Goal: Obtain resource: Obtain resource

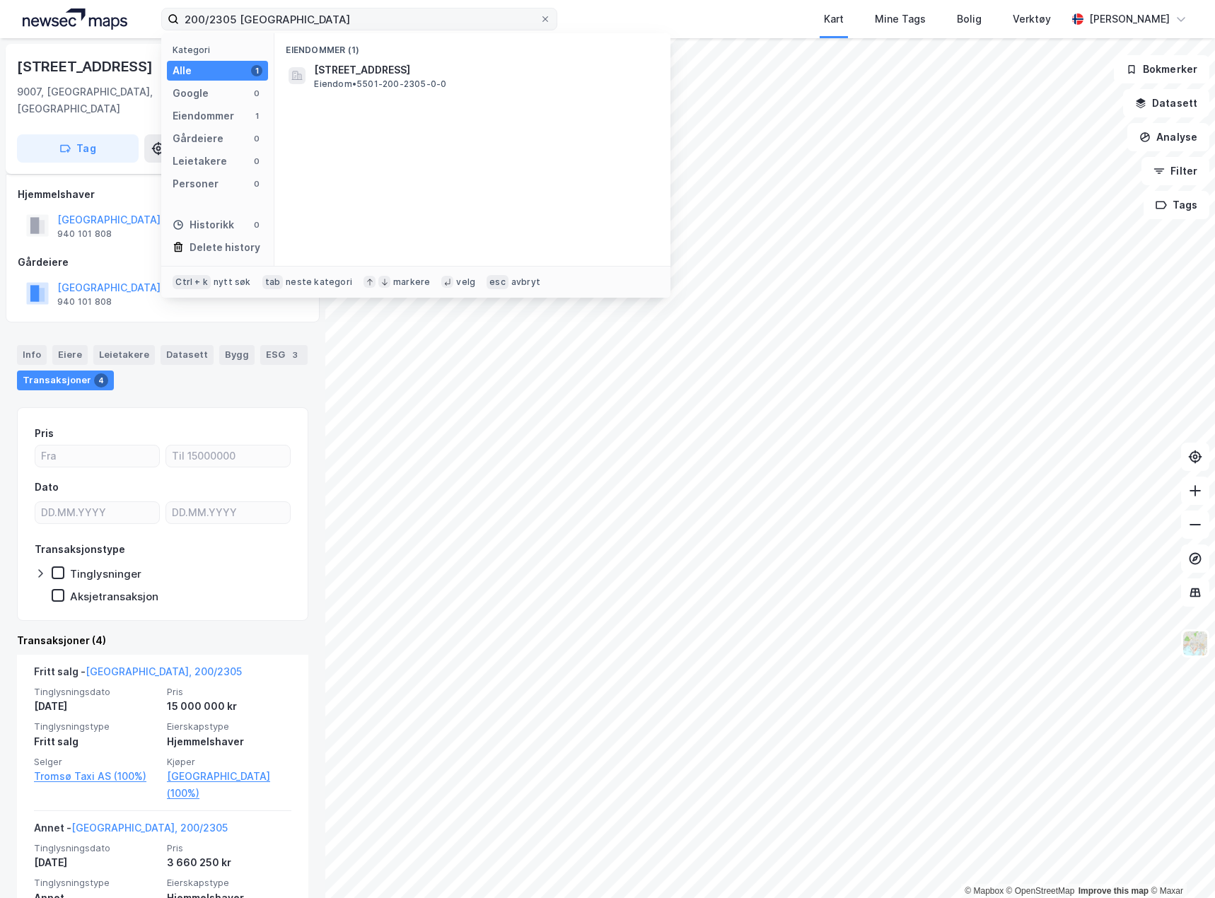
scroll to position [141, 0]
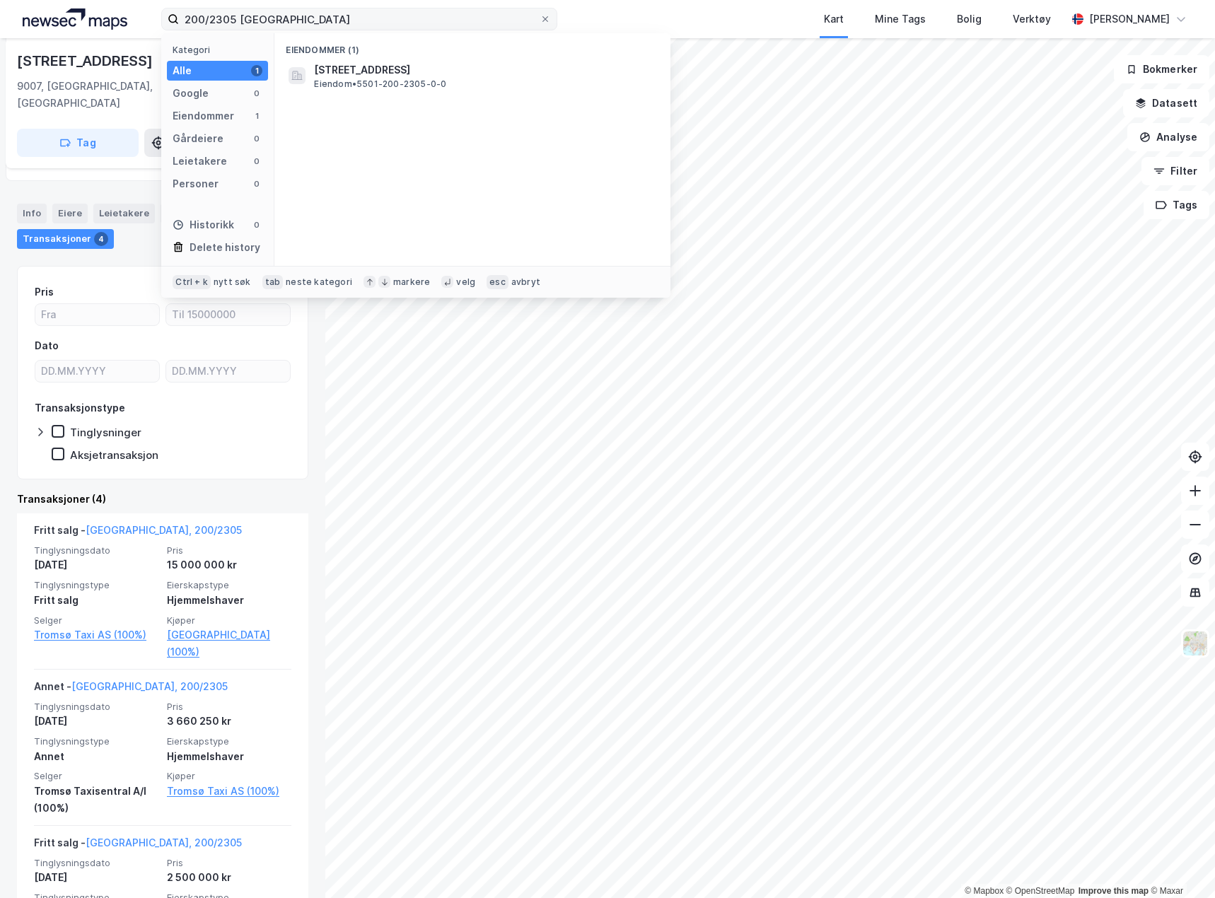
drag, startPoint x: 272, startPoint y: 25, endPoint x: 173, endPoint y: 25, distance: 99.0
click at [173, 25] on label "200/2305 [GEOGRAPHIC_DATA]" at bounding box center [359, 19] width 396 height 23
click at [360, 66] on span "5501-71-756-0-0" at bounding box center [359, 70] width 90 height 17
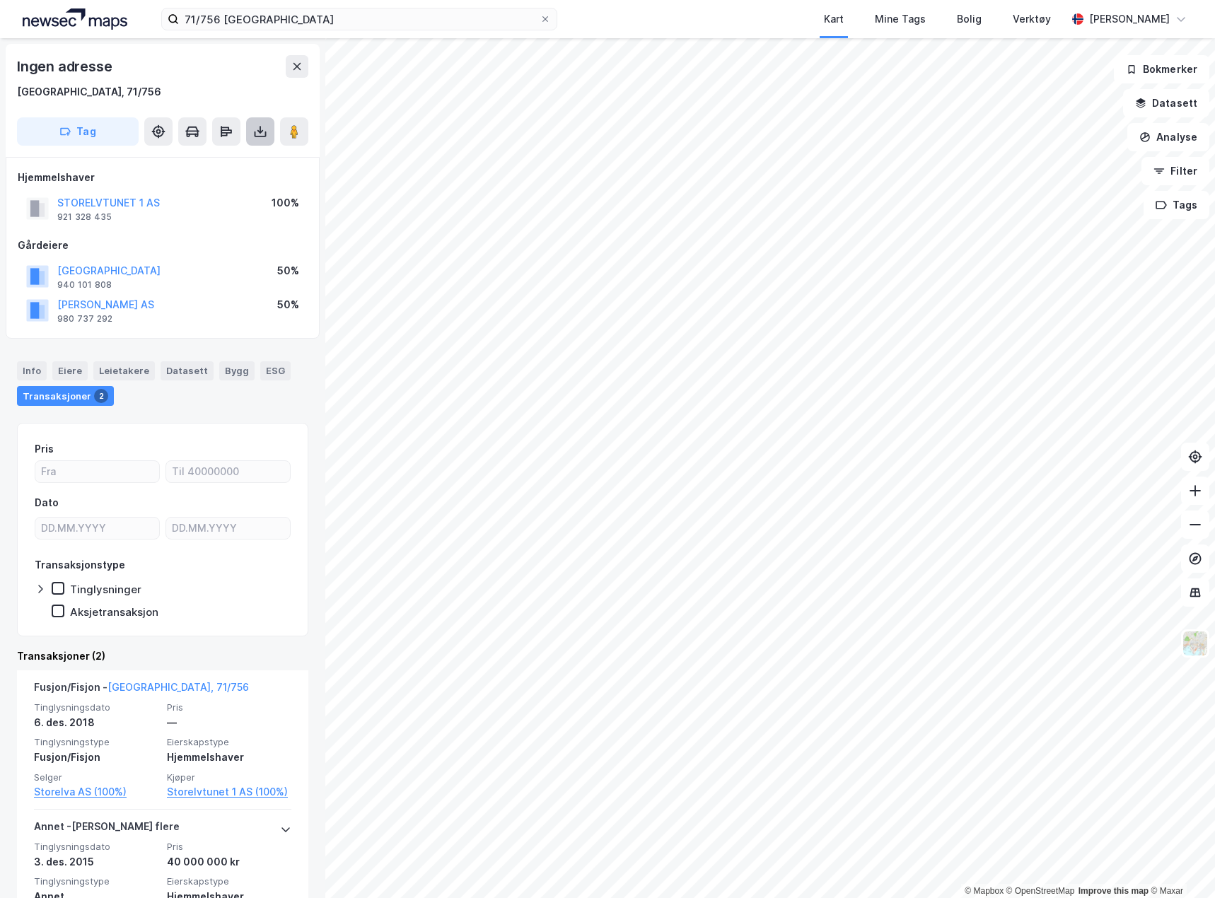
click at [257, 128] on icon at bounding box center [260, 131] width 14 height 14
click at [207, 156] on div "Last ned grunnbok" at bounding box center [190, 159] width 82 height 11
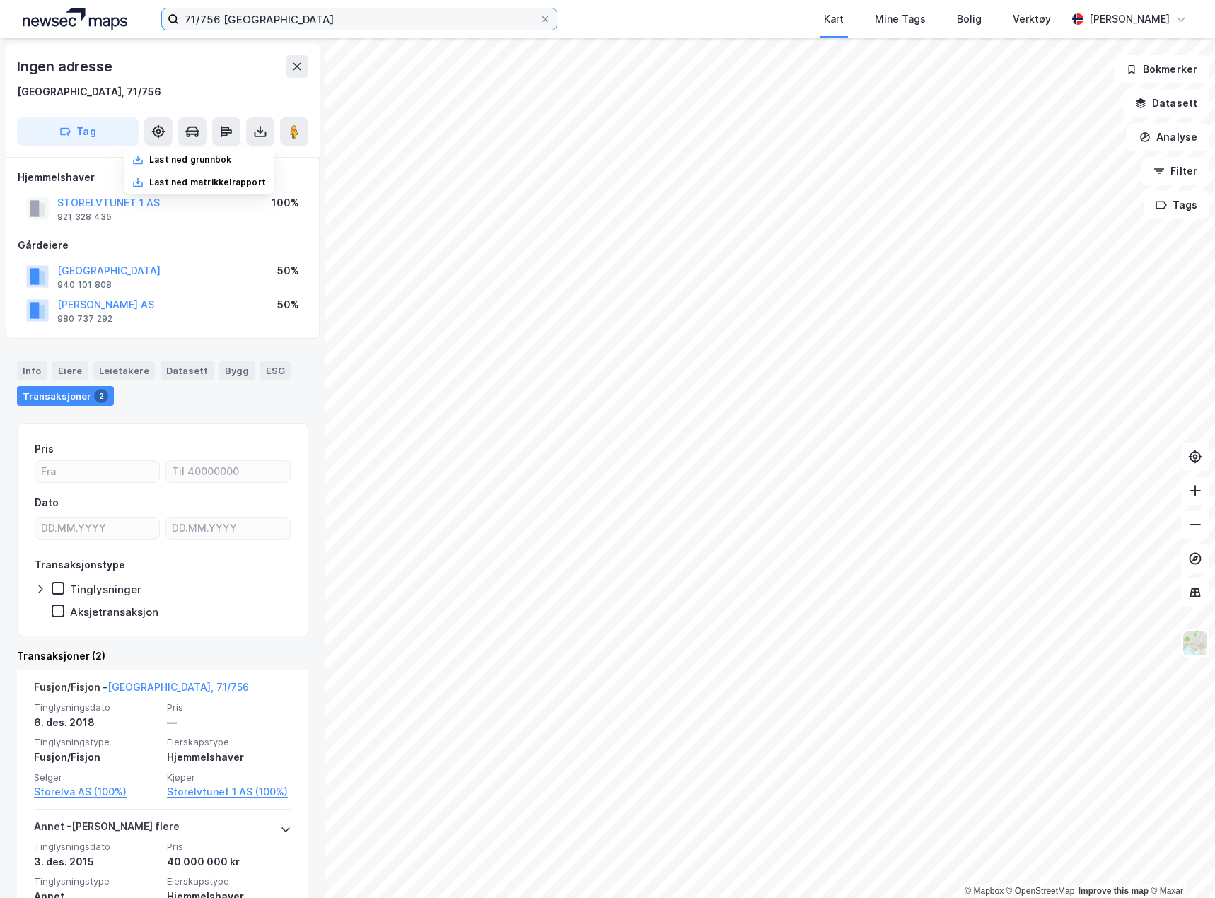
click at [218, 21] on input "71/756 [GEOGRAPHIC_DATA]" at bounding box center [359, 18] width 361 height 21
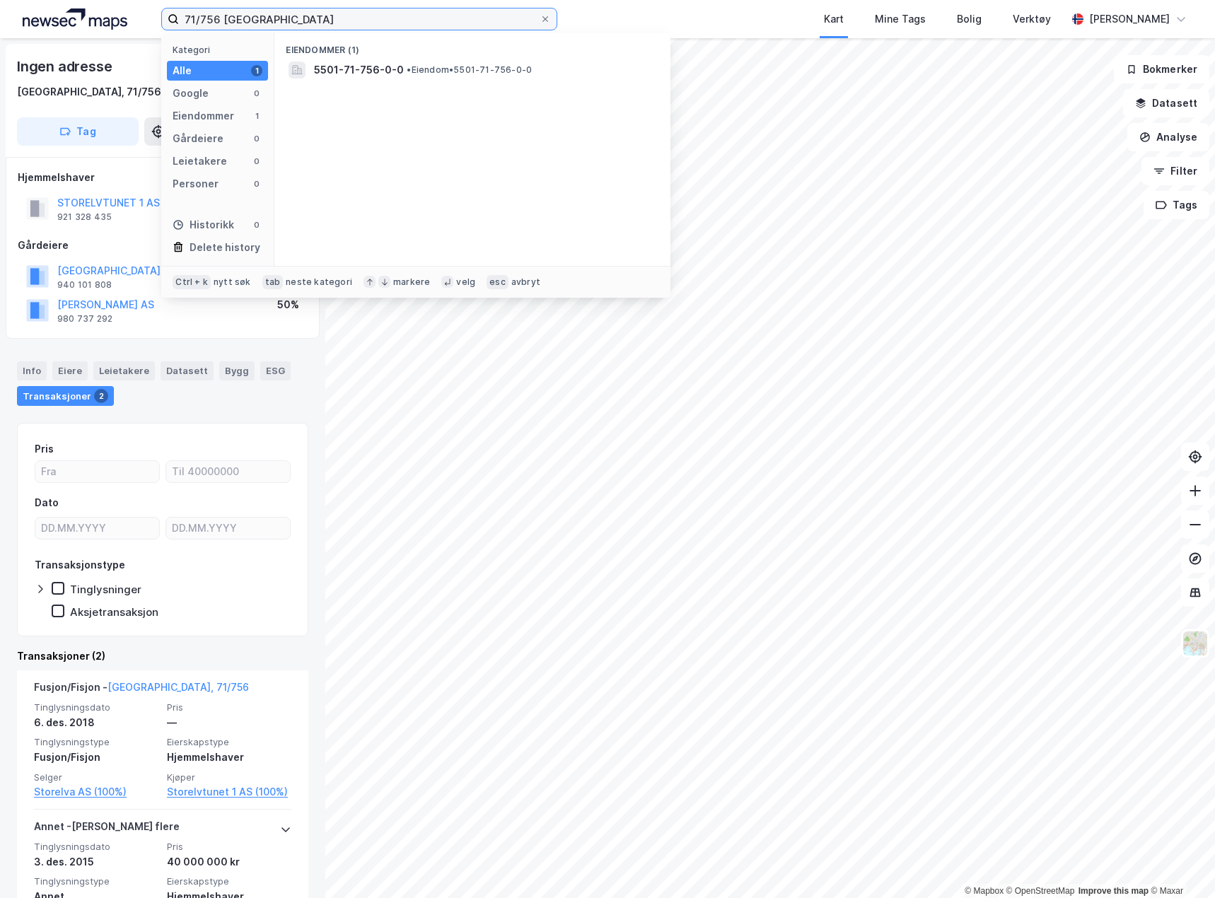
click at [218, 21] on input "71/756 [GEOGRAPHIC_DATA]" at bounding box center [359, 18] width 361 height 21
type input "71/753 [GEOGRAPHIC_DATA]"
click at [545, 72] on div "5501-71-753-0-0 • Eiendom • 5501-71-753-0-0" at bounding box center [485, 70] width 342 height 17
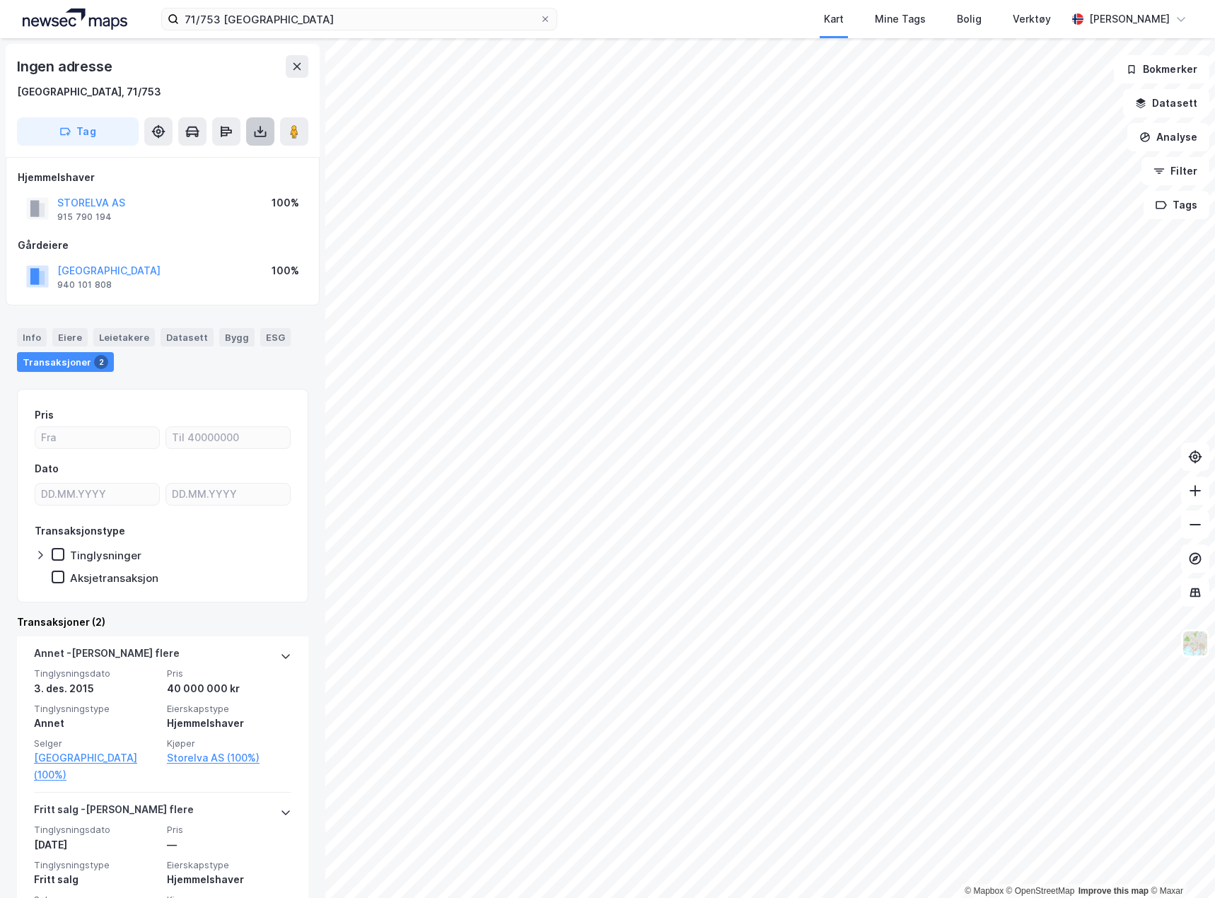
click at [258, 134] on icon at bounding box center [260, 131] width 14 height 14
click at [250, 157] on div "Last ned grunnbok" at bounding box center [199, 160] width 151 height 23
